Goal: Find contact information: Find contact information

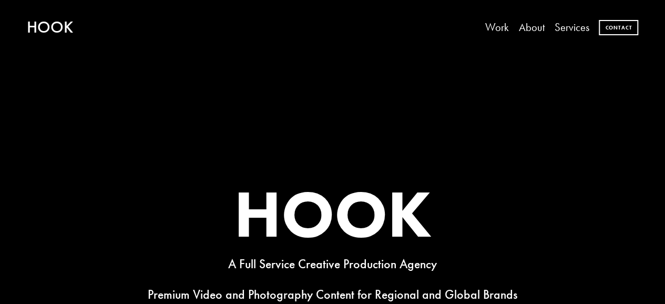
scroll to position [375, 0]
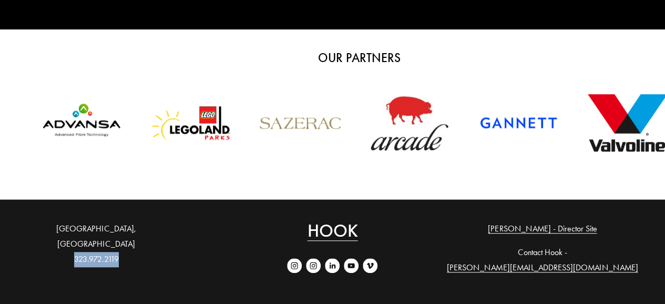
drag, startPoint x: 119, startPoint y: 243, endPoint x: 61, endPoint y: 246, distance: 58.4
click at [61, 246] on p "Lexington, KY 323.972.2119" at bounding box center [96, 243] width 139 height 45
copy p "323.972.2119"
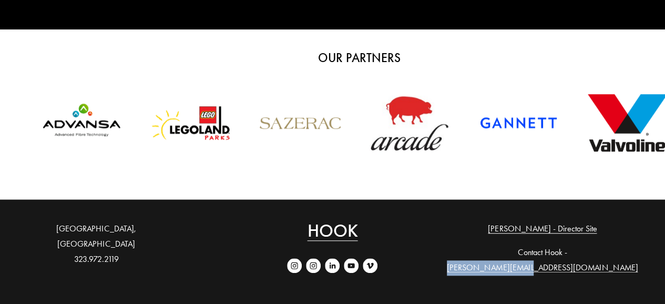
drag, startPoint x: 533, startPoint y: 252, endPoint x: 605, endPoint y: 252, distance: 72.0
click at [605, 252] on p "Contact Hook - colin@hookusall.com" at bounding box center [542, 260] width 192 height 30
copy link "[PERSON_NAME][EMAIL_ADDRESS][DOMAIN_NAME]"
click at [512, 231] on link "[PERSON_NAME] - Director Site" at bounding box center [542, 228] width 109 height 15
